Goal: Information Seeking & Learning: Learn about a topic

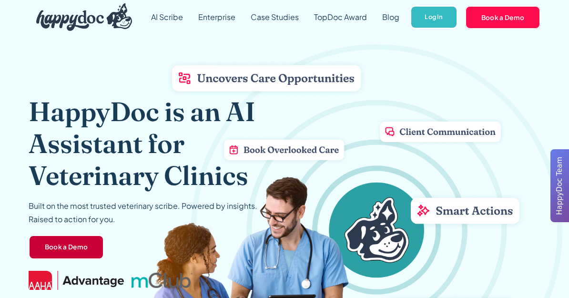
click at [55, 235] on link "Book a Demo" at bounding box center [67, 247] width 76 height 25
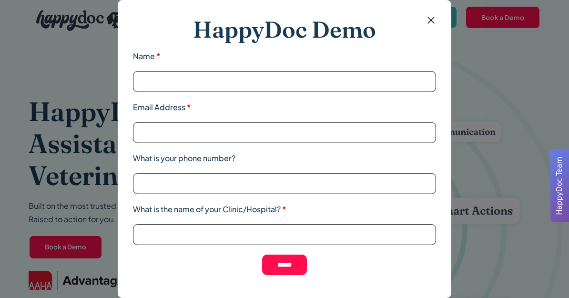
click at [38, 268] on div "HappyDoc Demo Name * Email Address * What is your phone number? What is the nam…" at bounding box center [284, 149] width 569 height 298
click at [150, 76] on input "Name *" at bounding box center [284, 81] width 303 height 21
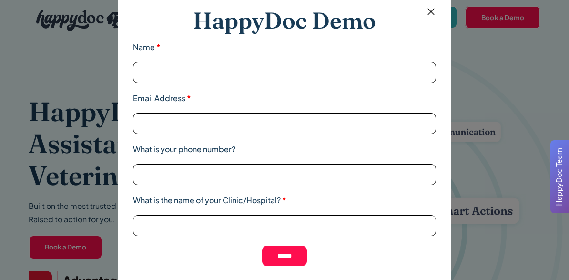
click at [82, 55] on div "HappyDoc Demo Name * Email Address * What is your phone number? What is the nam…" at bounding box center [284, 140] width 569 height 280
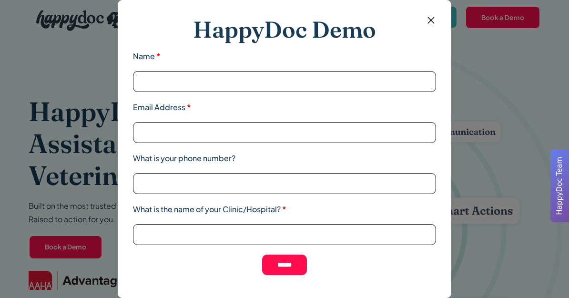
click at [420, 15] on form "HappyDoc Demo Name * Email Address * What is your phone number? What is the nam…" at bounding box center [284, 145] width 303 height 260
click at [426, 14] on img at bounding box center [431, 20] width 12 height 12
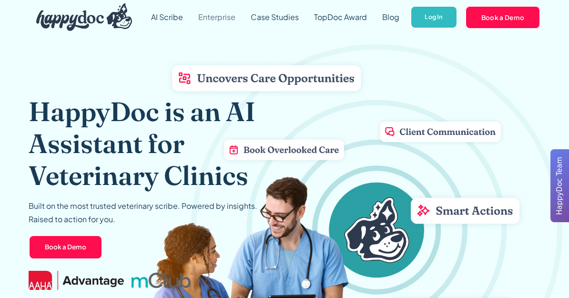
click at [208, 21] on link "Enterprise" at bounding box center [217, 17] width 52 height 34
click at [165, 10] on link "AI Scribe" at bounding box center [167, 17] width 47 height 34
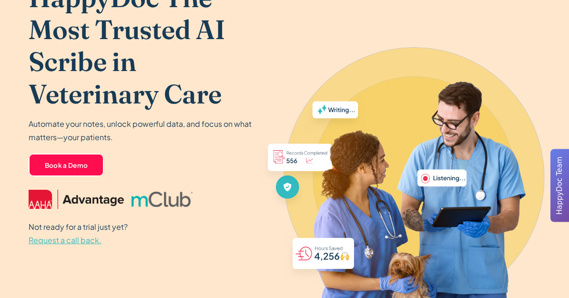
scroll to position [137, 0]
